Goal: Transaction & Acquisition: Purchase product/service

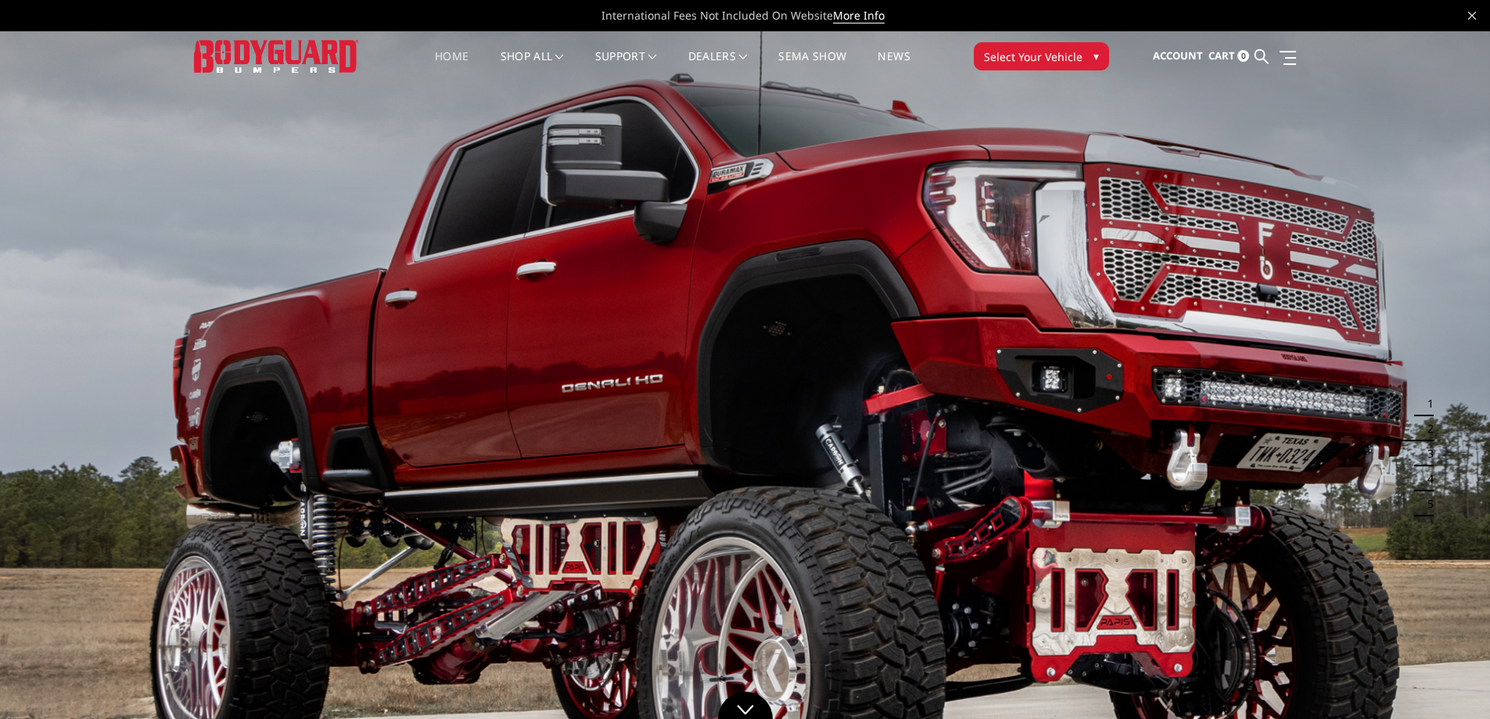
click at [441, 56] on link "Home" at bounding box center [452, 66] width 34 height 31
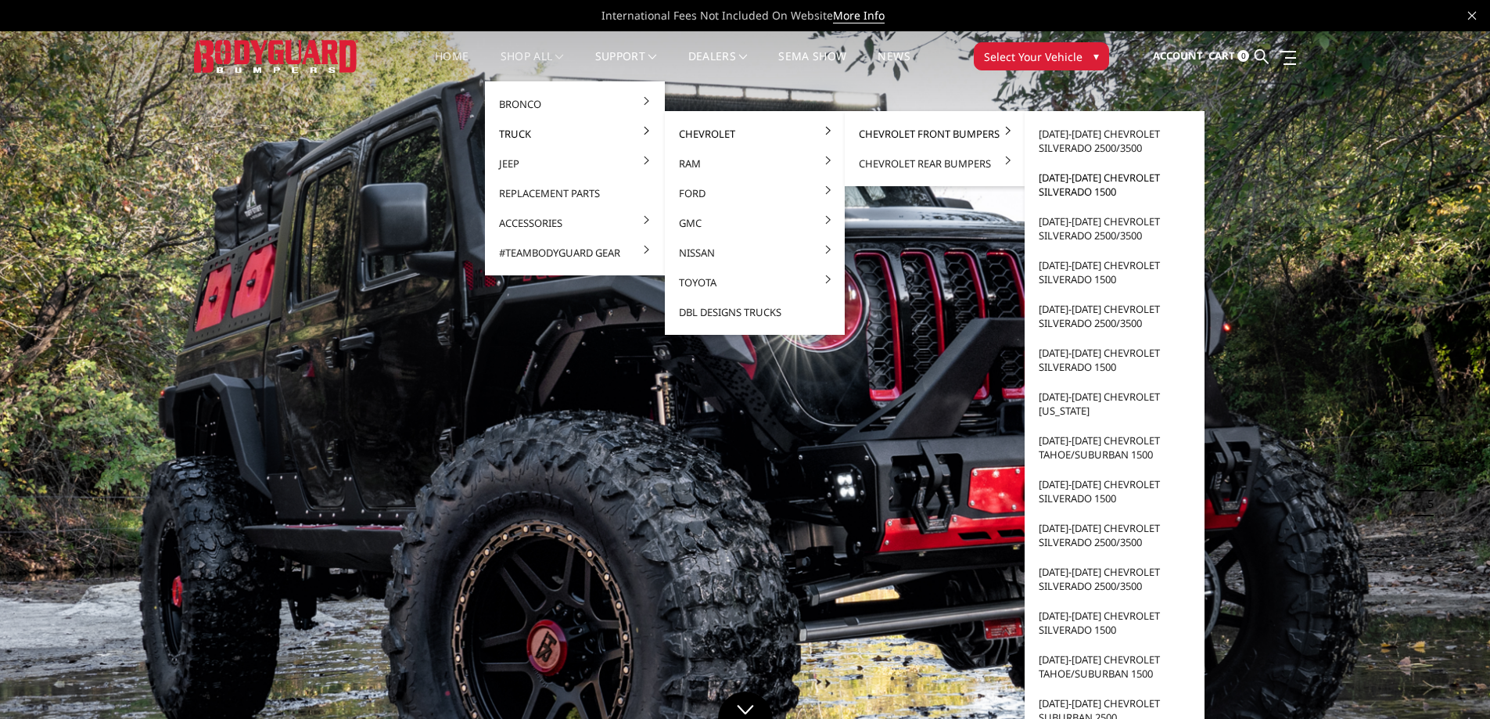
click at [1072, 181] on link "[DATE]-[DATE] Chevrolet Silverado 1500" at bounding box center [1114, 185] width 167 height 44
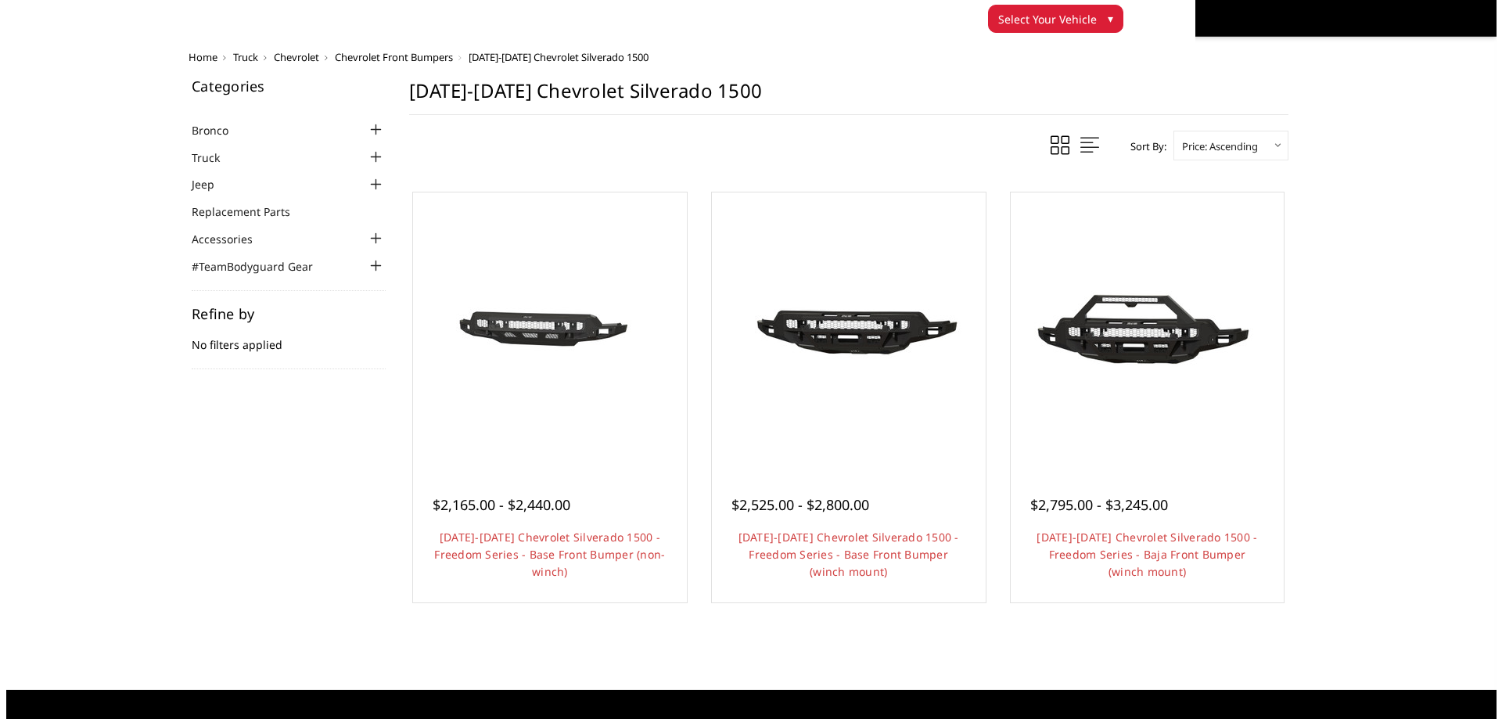
scroll to position [156, 0]
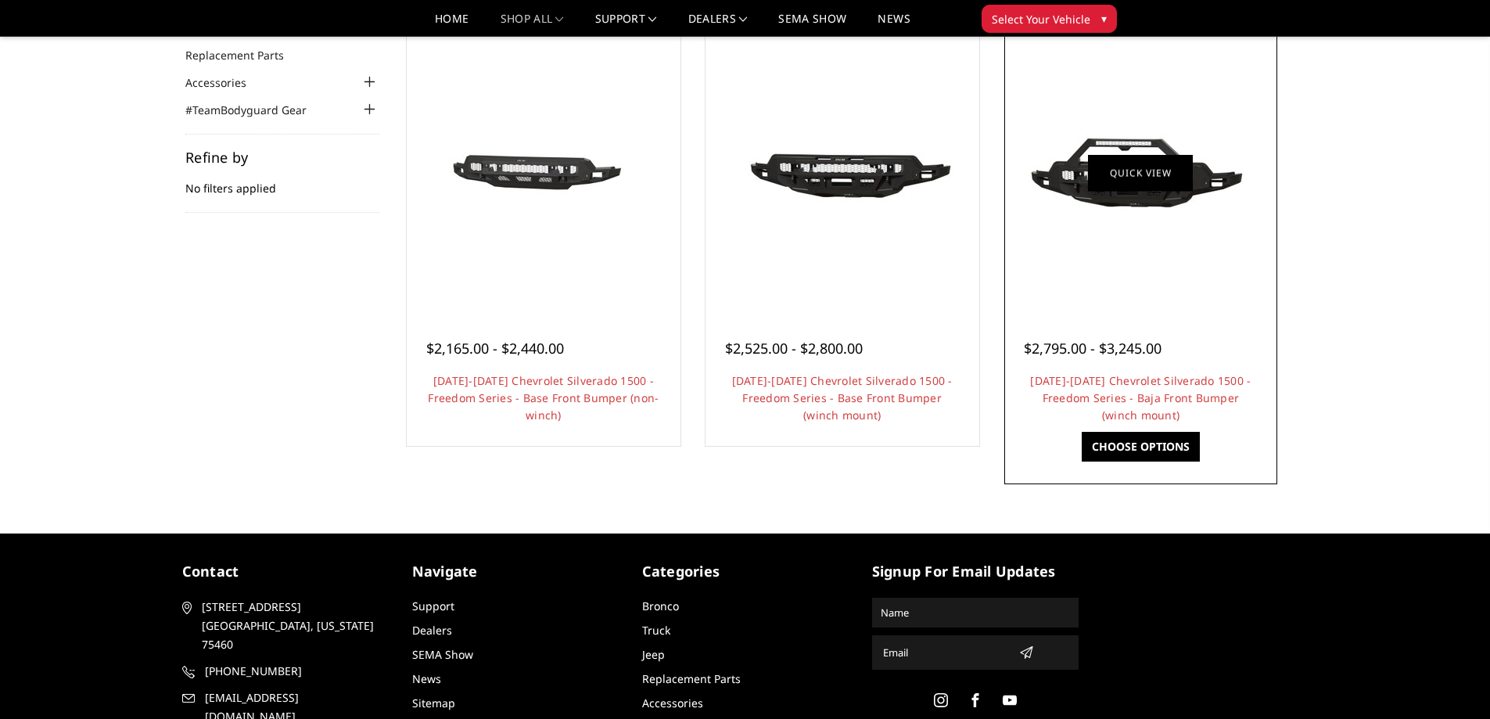
click at [1159, 171] on link "Quick view" at bounding box center [1140, 172] width 105 height 37
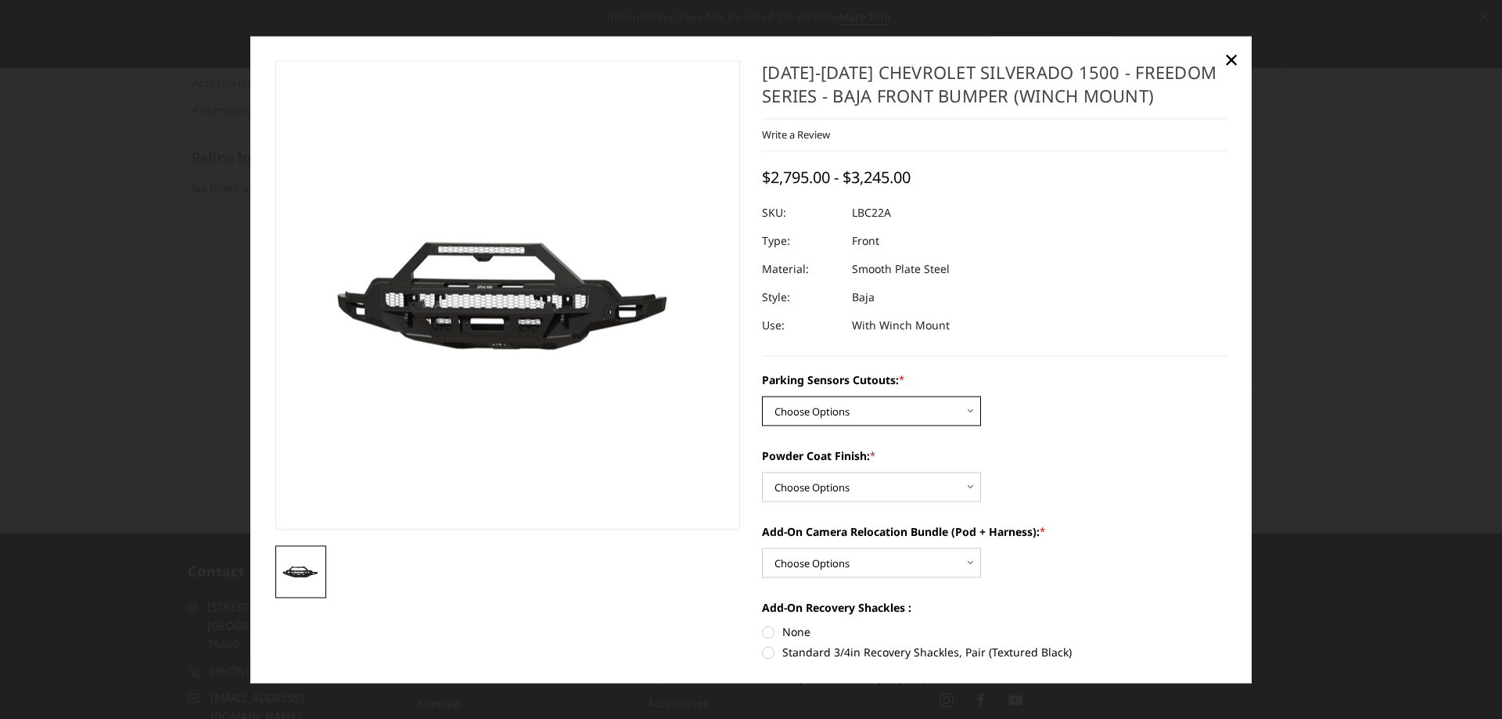
click at [822, 410] on select "Choose Options Yes - I have parking sensors No - I do NOT have parking sensors" at bounding box center [871, 411] width 219 height 30
select select "4385"
click at [762, 396] on select "Choose Options Yes - I have parking sensors No - I do NOT have parking sensors" at bounding box center [871, 411] width 219 height 30
click at [866, 484] on select "Choose Options Bare Metal Textured Black Powder Coat" at bounding box center [871, 487] width 219 height 30
select select "4390"
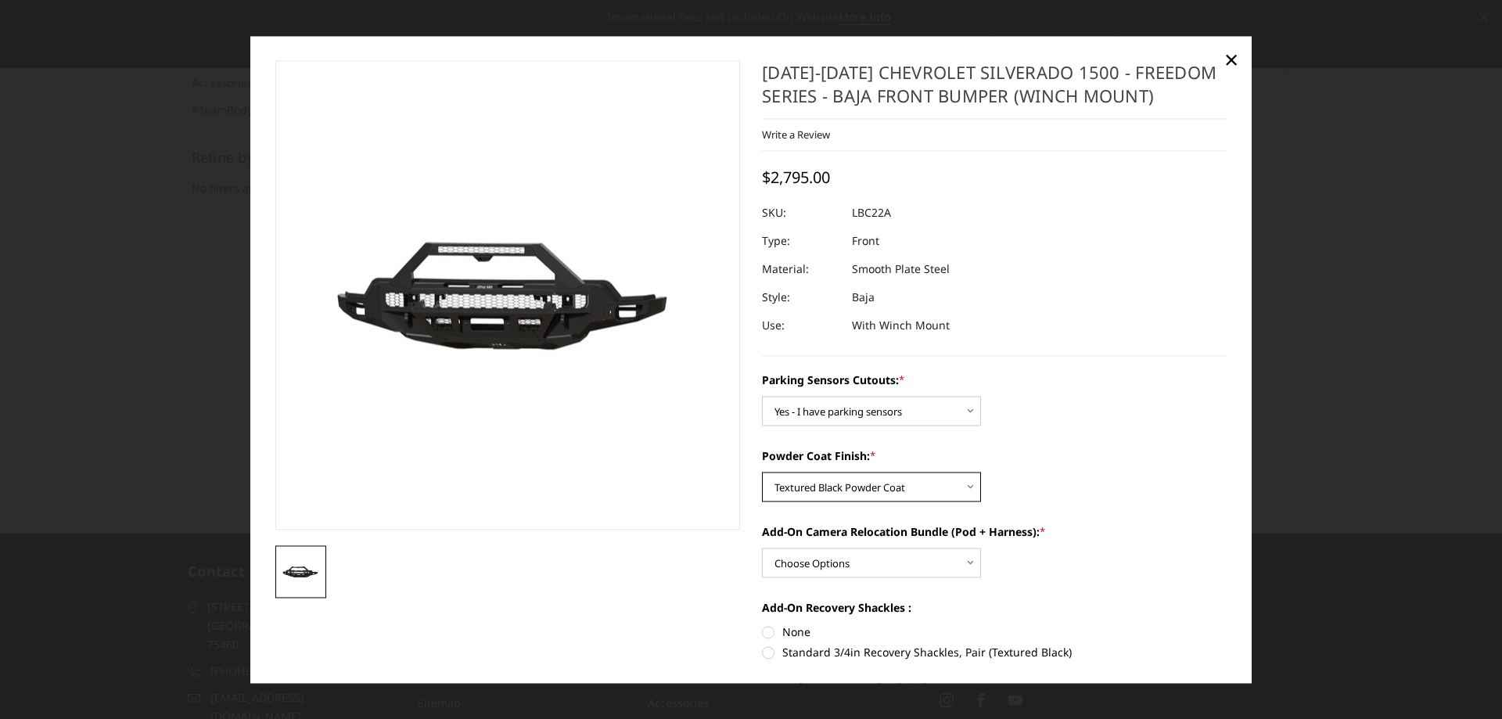
click at [762, 472] on select "Choose Options Bare Metal Textured Black Powder Coat" at bounding box center [871, 487] width 219 height 30
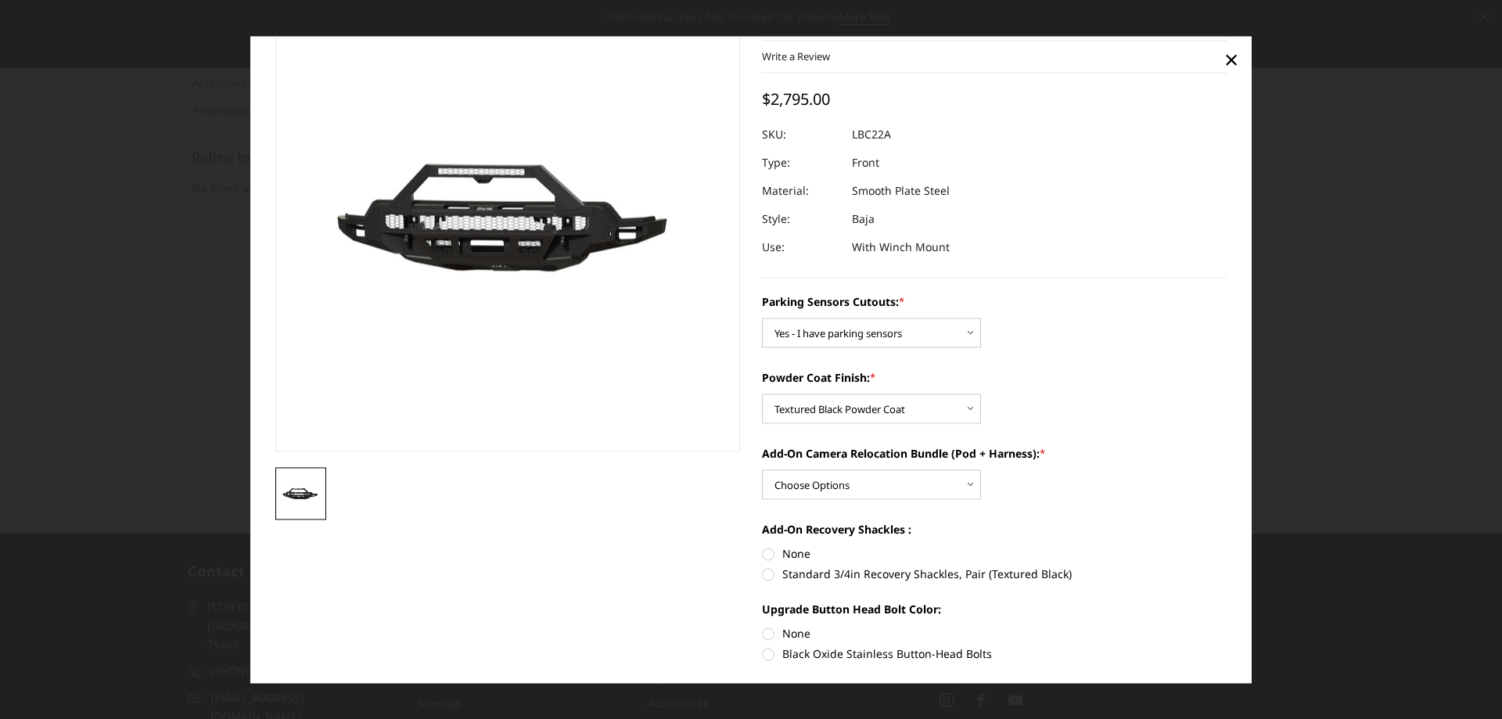
click at [819, 573] on label "Standard 3/4in Recovery Shackles, Pair (Textured Black)" at bounding box center [994, 574] width 465 height 16
click at [1227, 546] on input "Standard 3/4in Recovery Shackles, Pair (Textured Black)" at bounding box center [1227, 545] width 1 height 1
radio input "true"
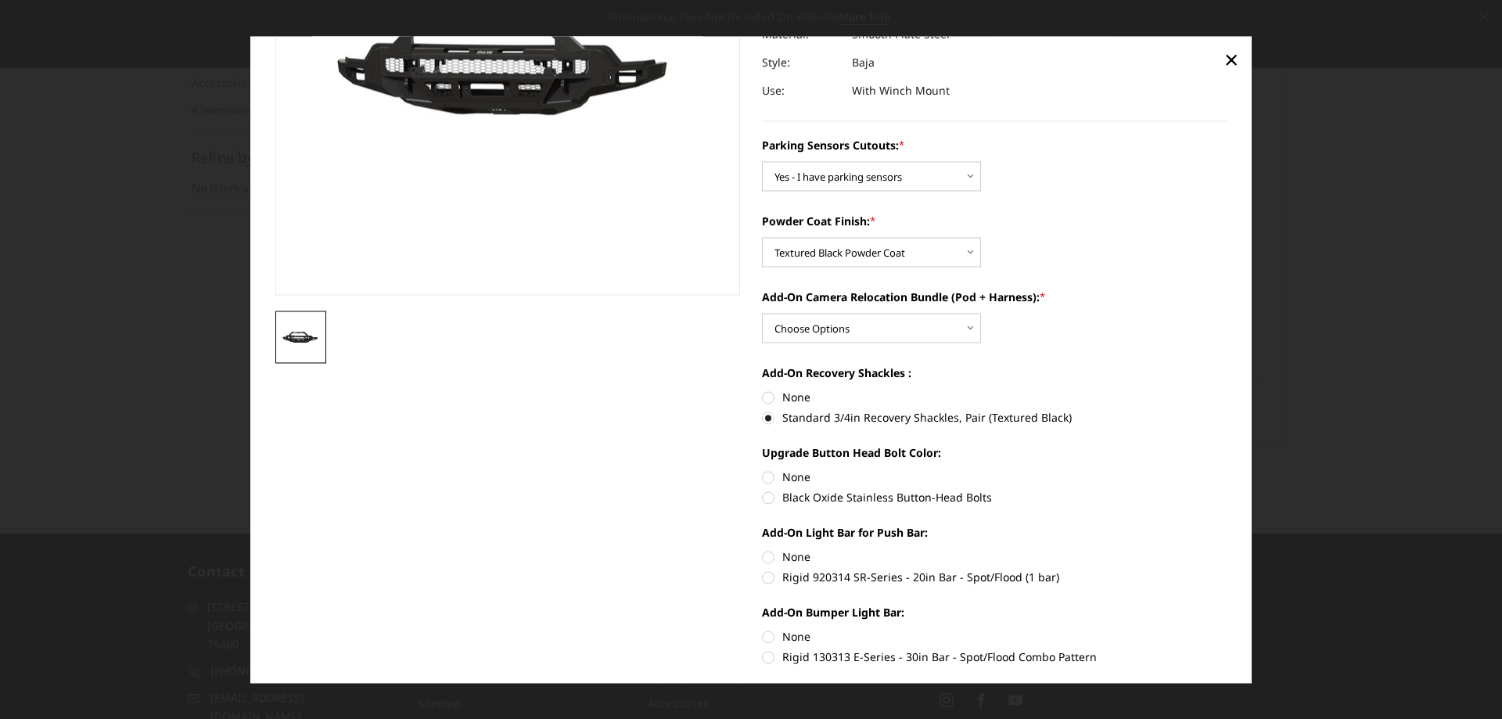
scroll to position [313, 0]
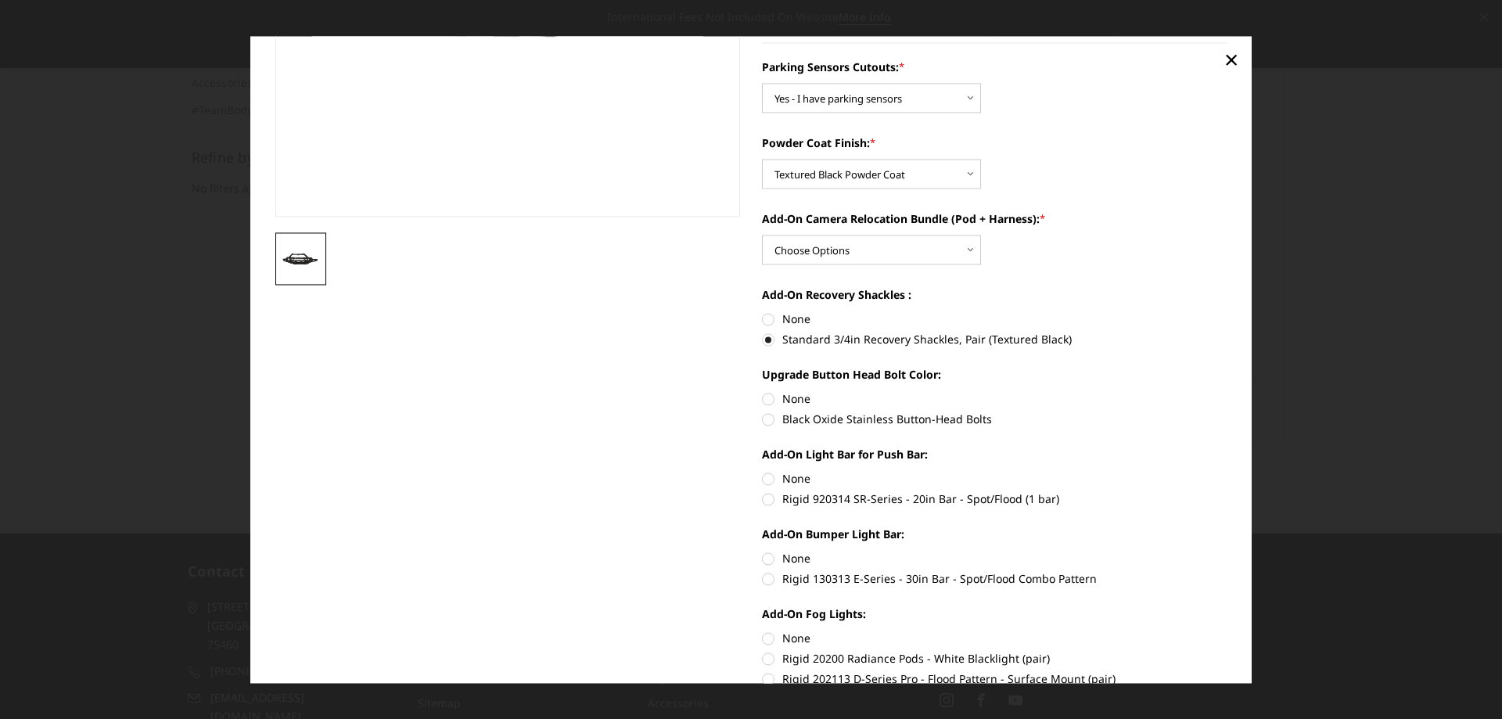
click at [886, 580] on label "Rigid 130313 E-Series - 30in Bar - Spot/Flood Combo Pattern" at bounding box center [994, 578] width 465 height 16
click at [1227, 551] on input "Rigid 130313 E-Series - 30in Bar - Spot/Flood Combo Pattern" at bounding box center [1227, 550] width 1 height 1
radio input "true"
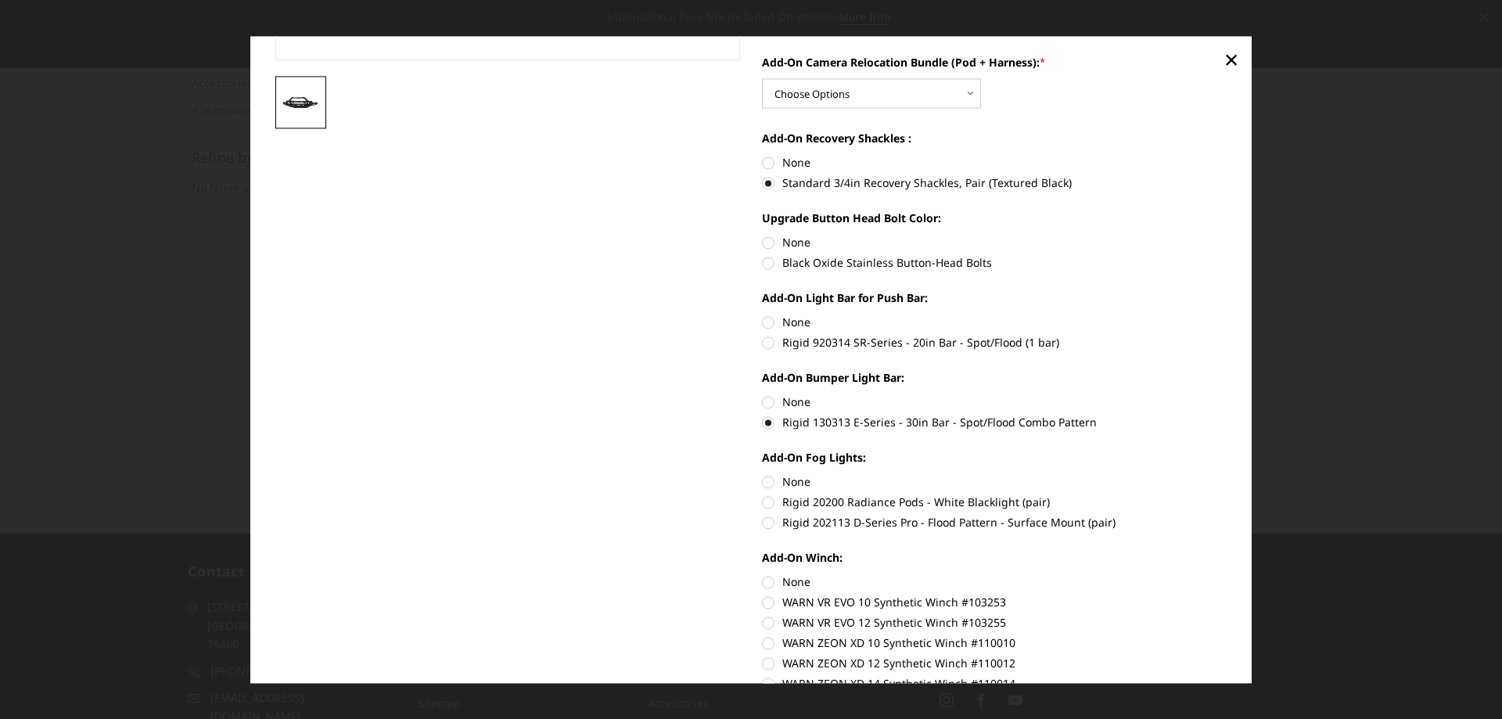
scroll to position [548, 0]
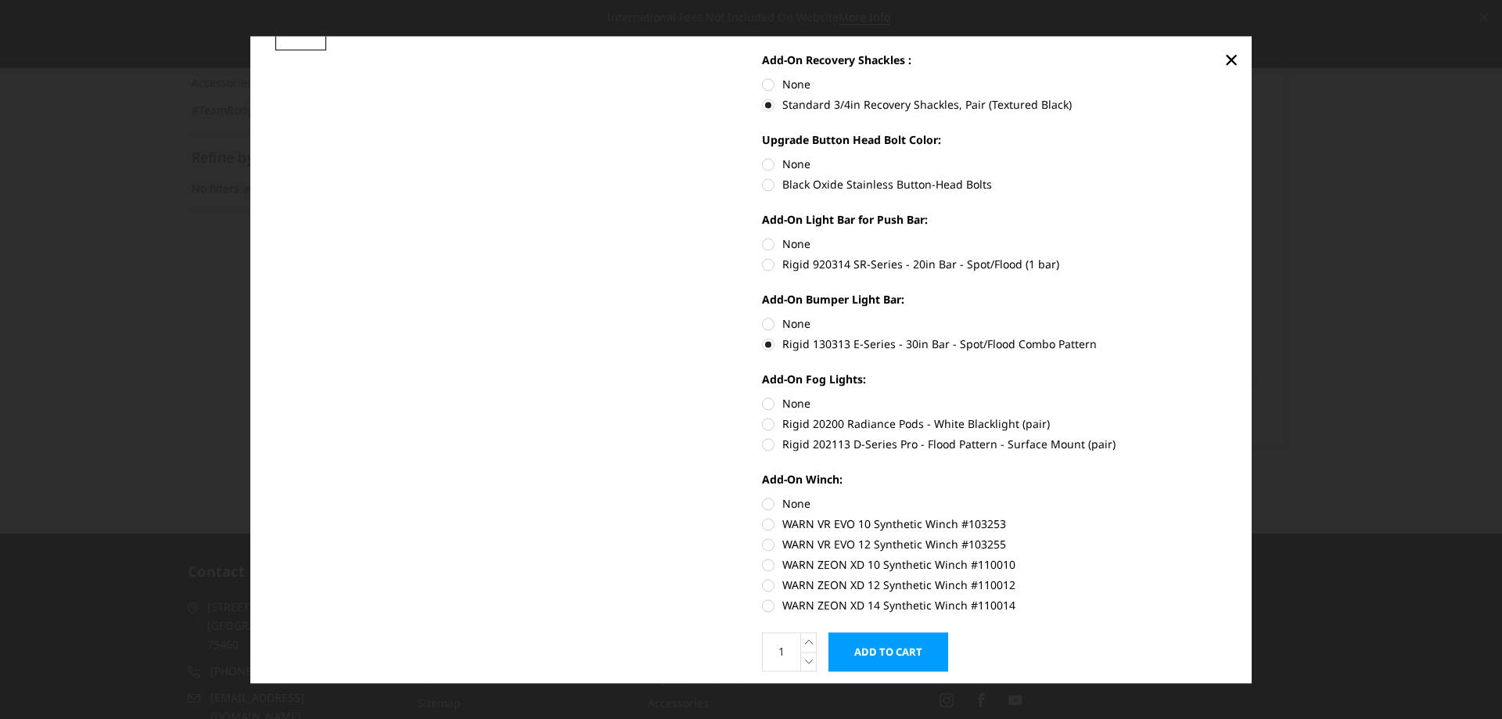
click at [939, 568] on label "WARN ZEON XD 10 Synthetic Winch #110010" at bounding box center [994, 564] width 465 height 16
click at [1227, 537] on input "WARN ZEON XD 10 Synthetic Winch #110010" at bounding box center [1227, 536] width 1 height 1
radio input "true"
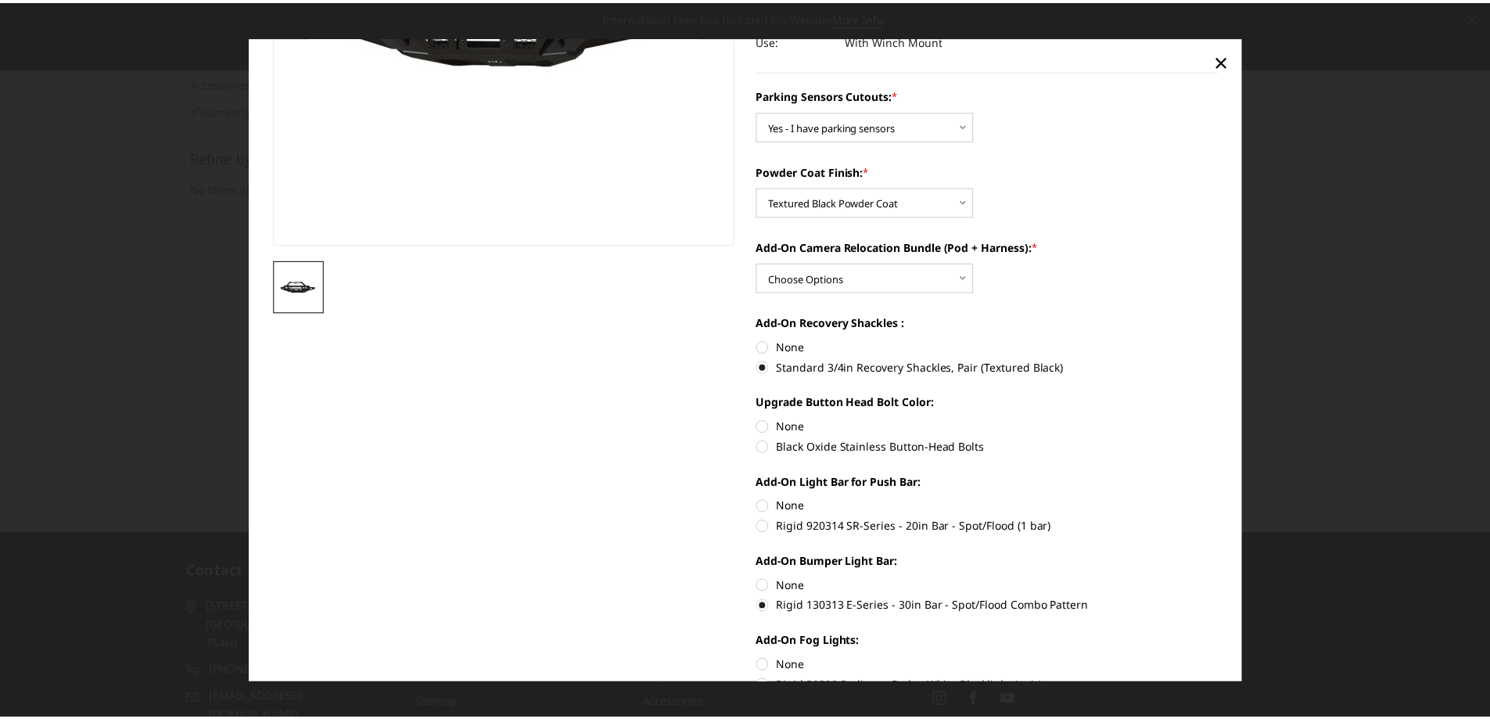
scroll to position [0, 0]
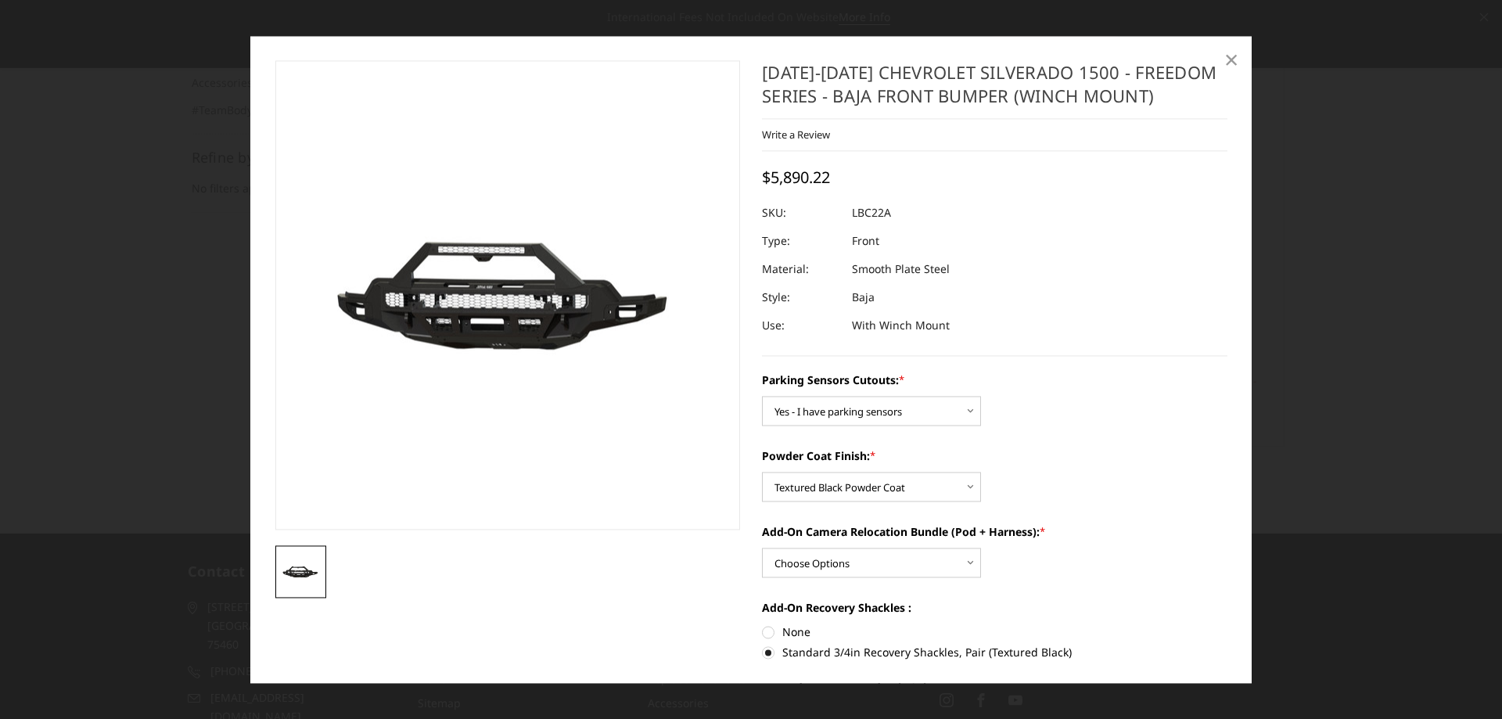
click at [1230, 56] on span "×" at bounding box center [1231, 60] width 14 height 34
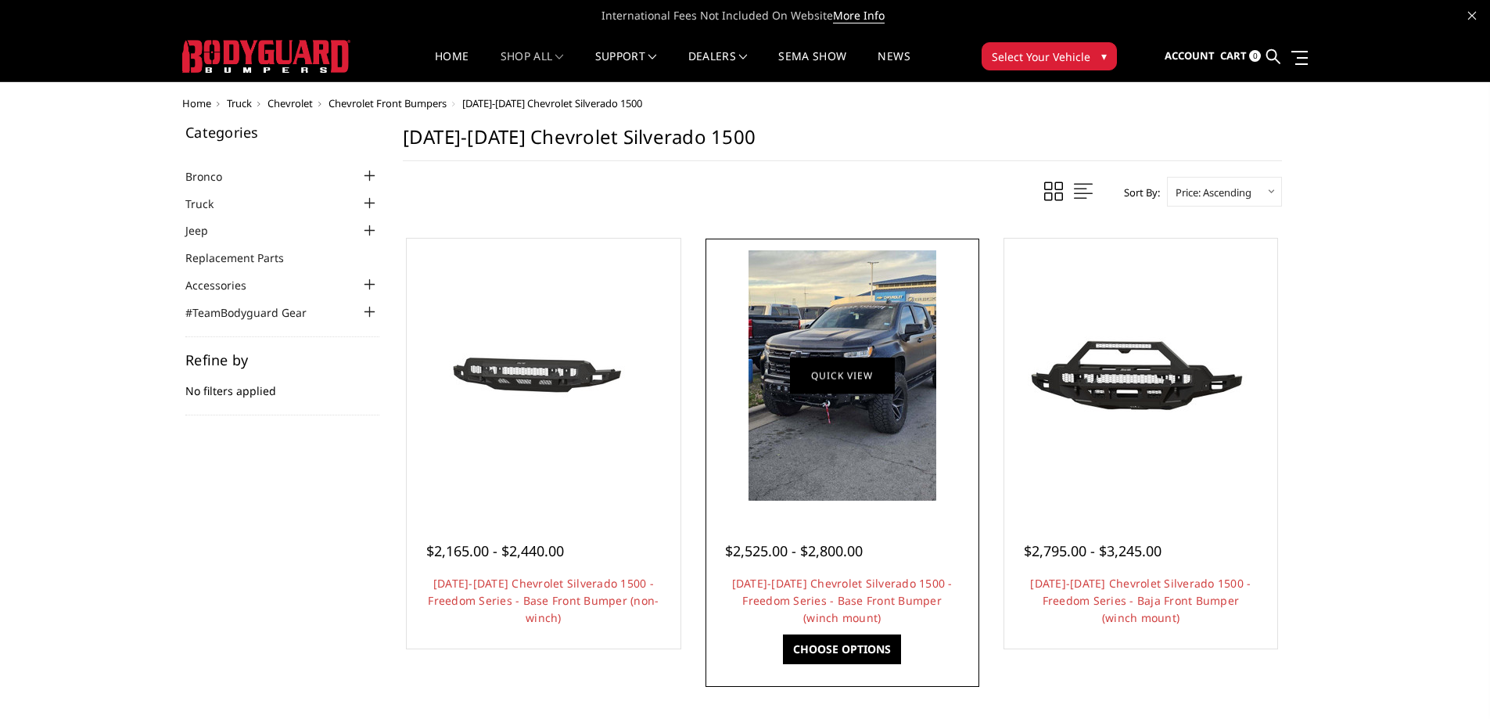
click at [846, 392] on link "Quick view" at bounding box center [842, 375] width 105 height 37
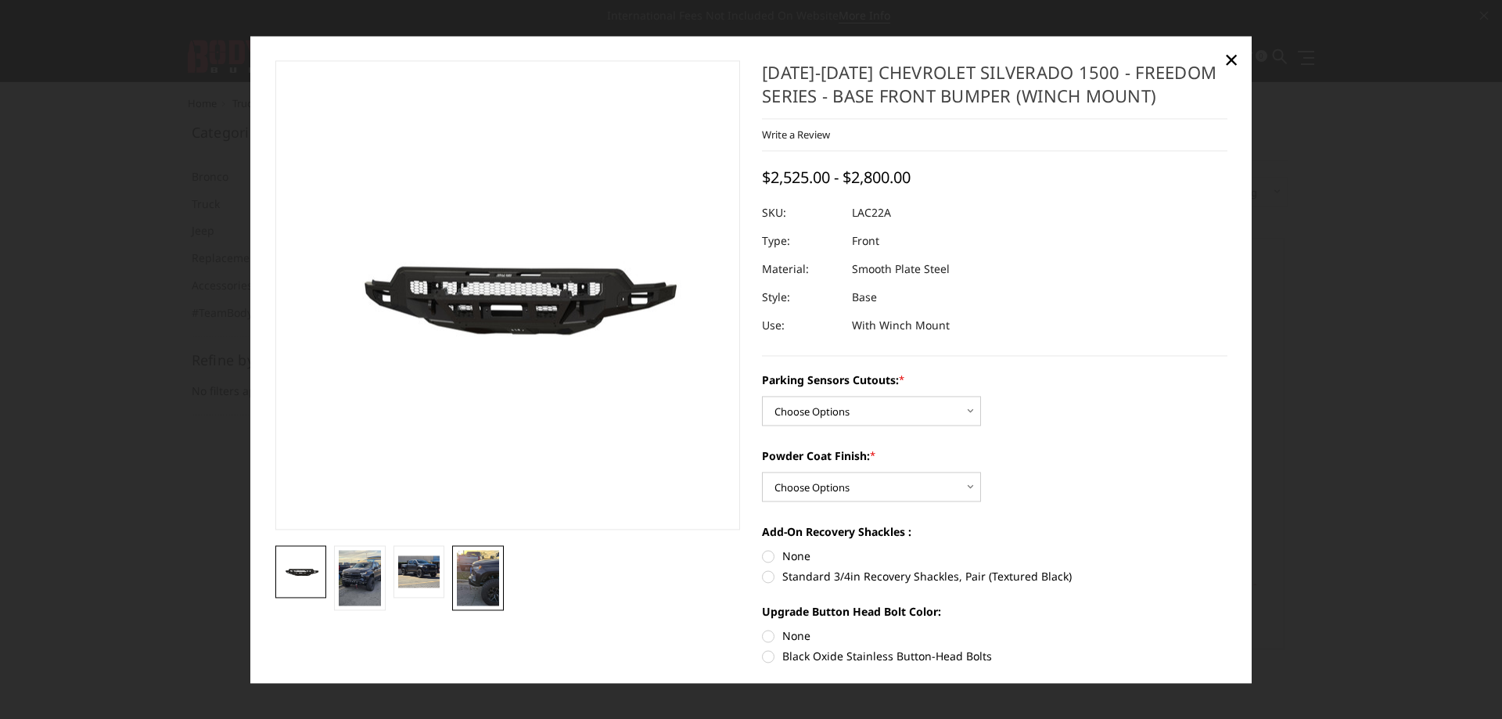
click at [473, 580] on img at bounding box center [478, 578] width 42 height 56
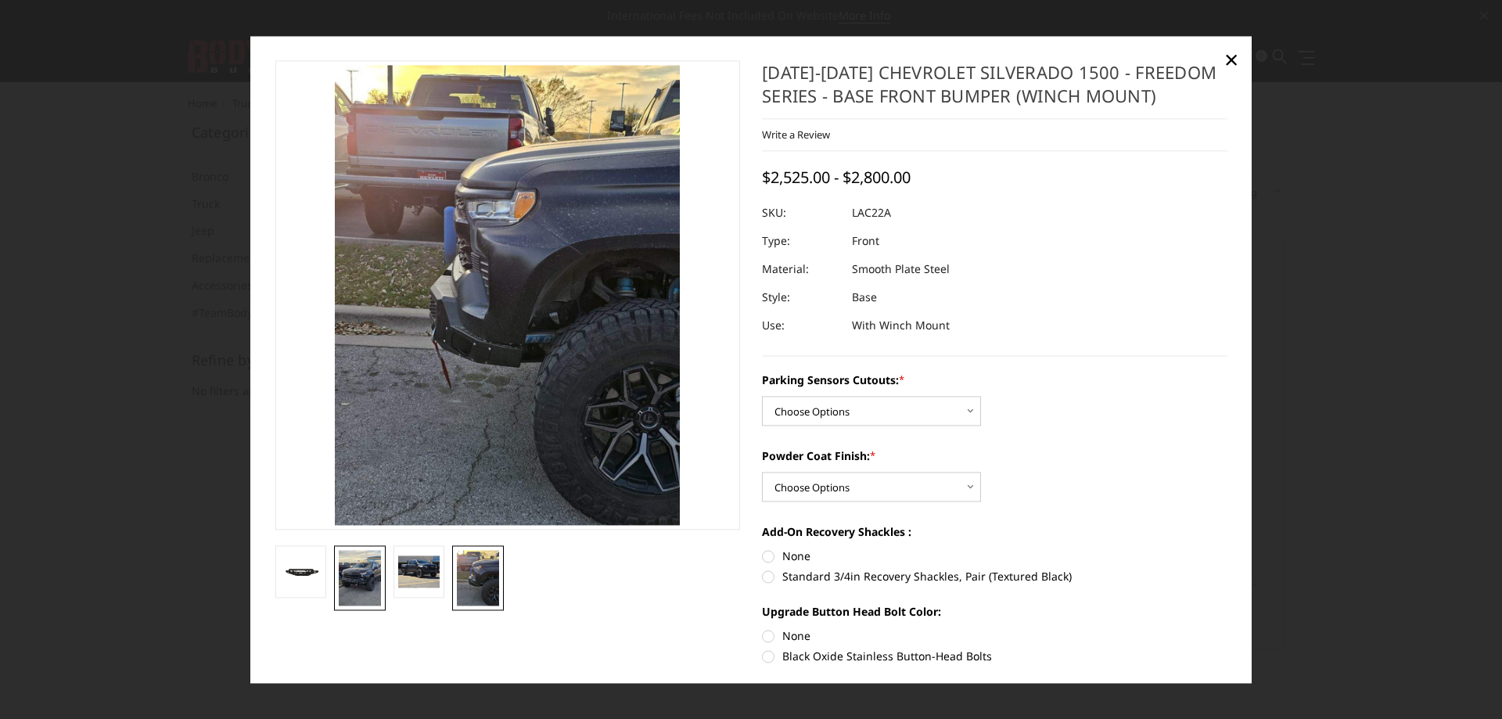
click at [359, 581] on img at bounding box center [360, 578] width 42 height 56
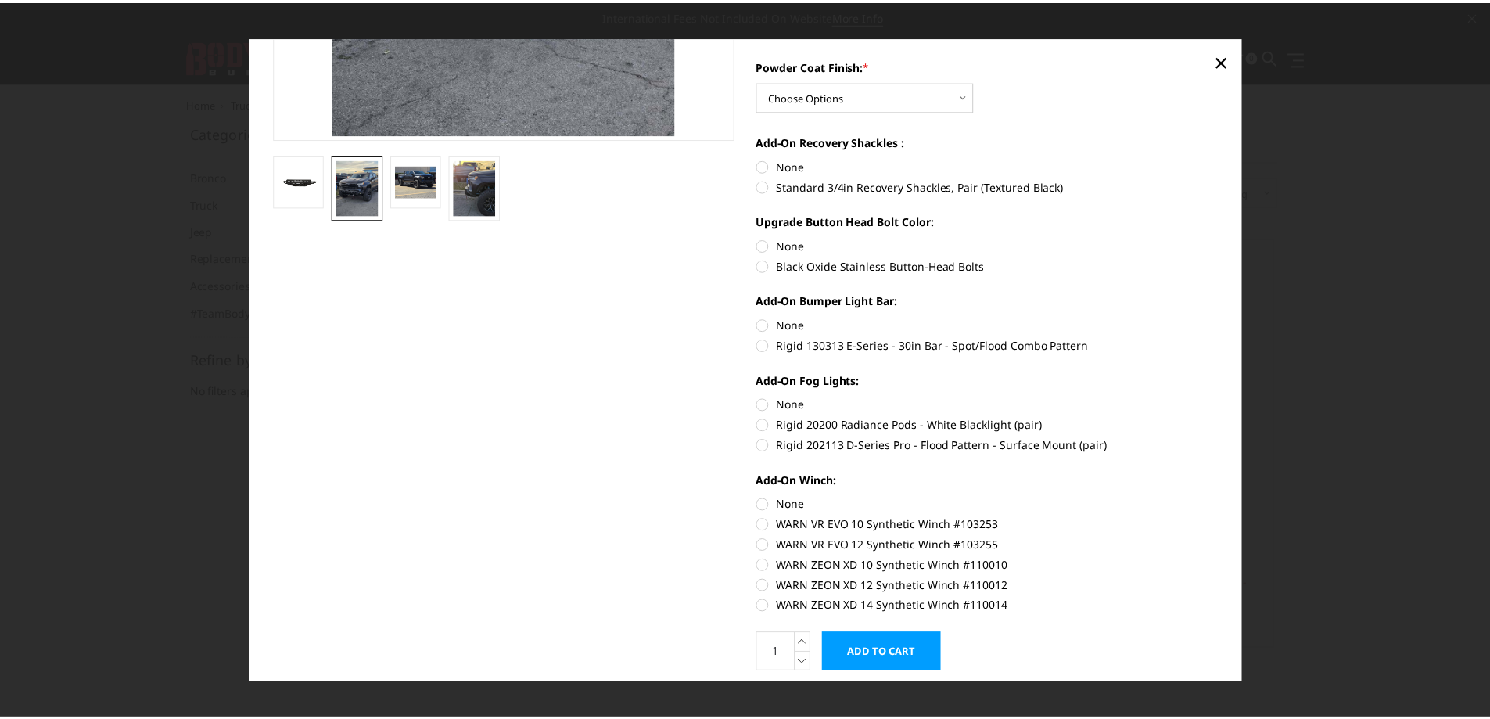
scroll to position [443, 0]
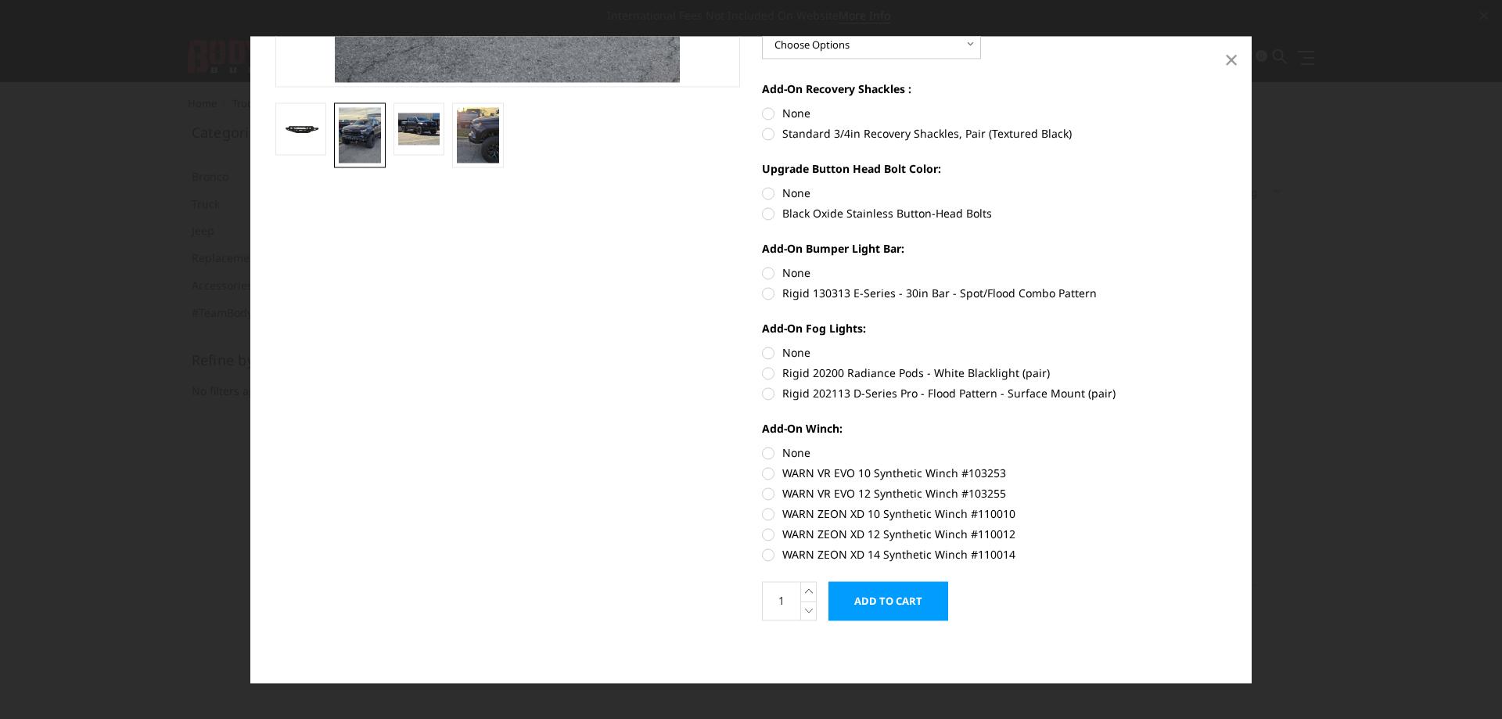
click at [1228, 55] on span "×" at bounding box center [1231, 60] width 14 height 34
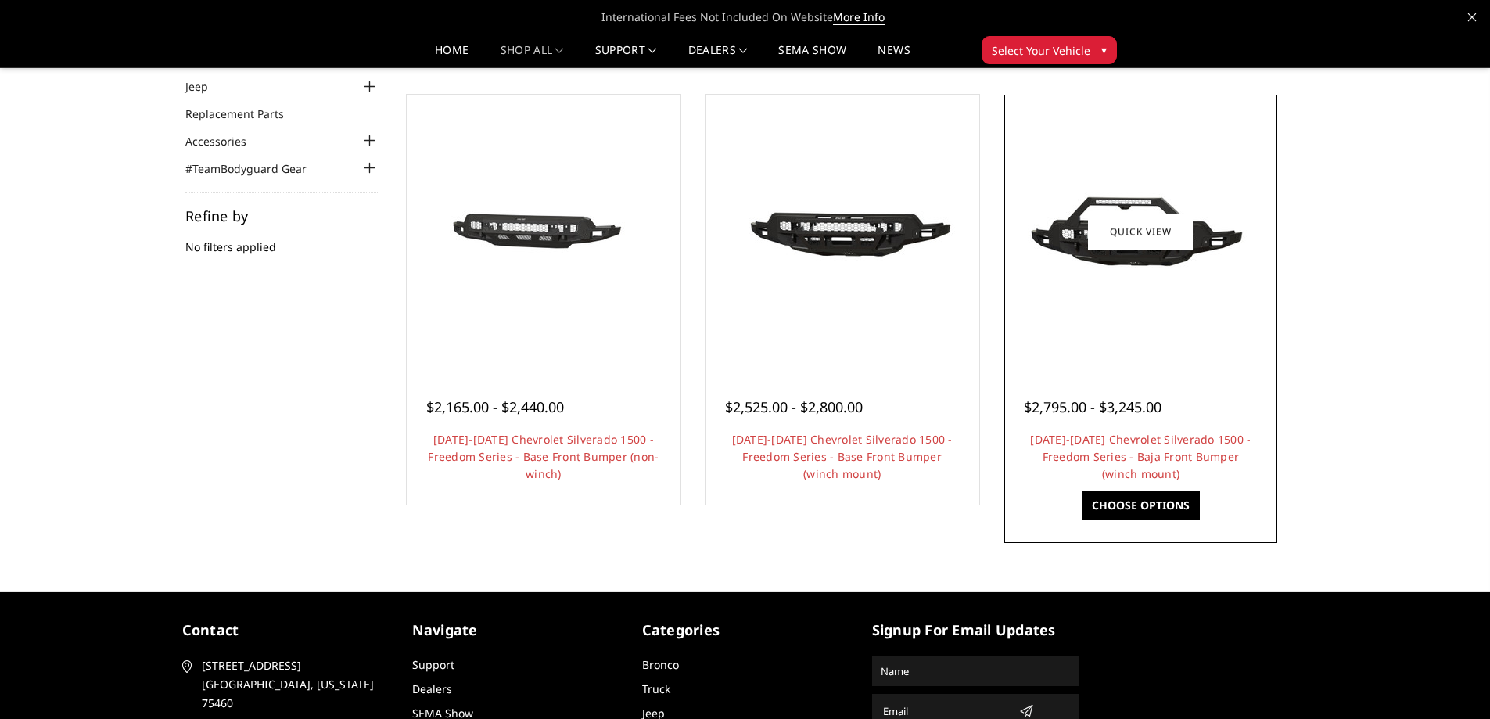
scroll to position [0, 0]
